Goal: Find contact information: Find contact information

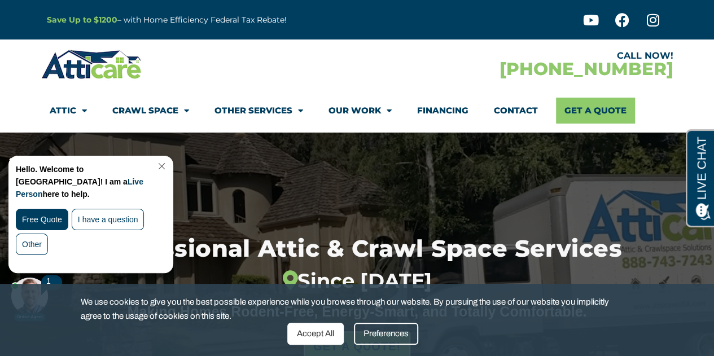
click at [125, 68] on img at bounding box center [91, 64] width 101 height 33
click at [526, 103] on link "Contact" at bounding box center [516, 111] width 44 height 26
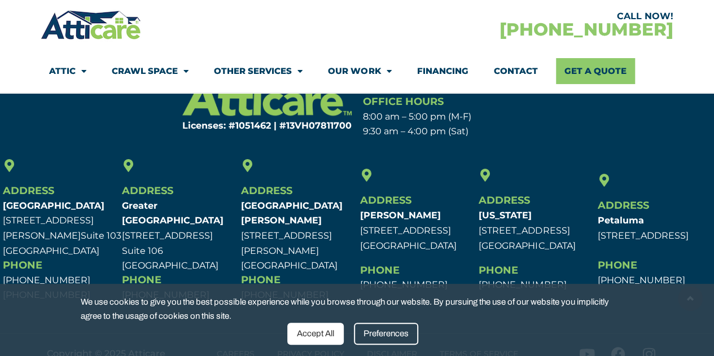
scroll to position [861, 0]
